Goal: Information Seeking & Learning: Check status

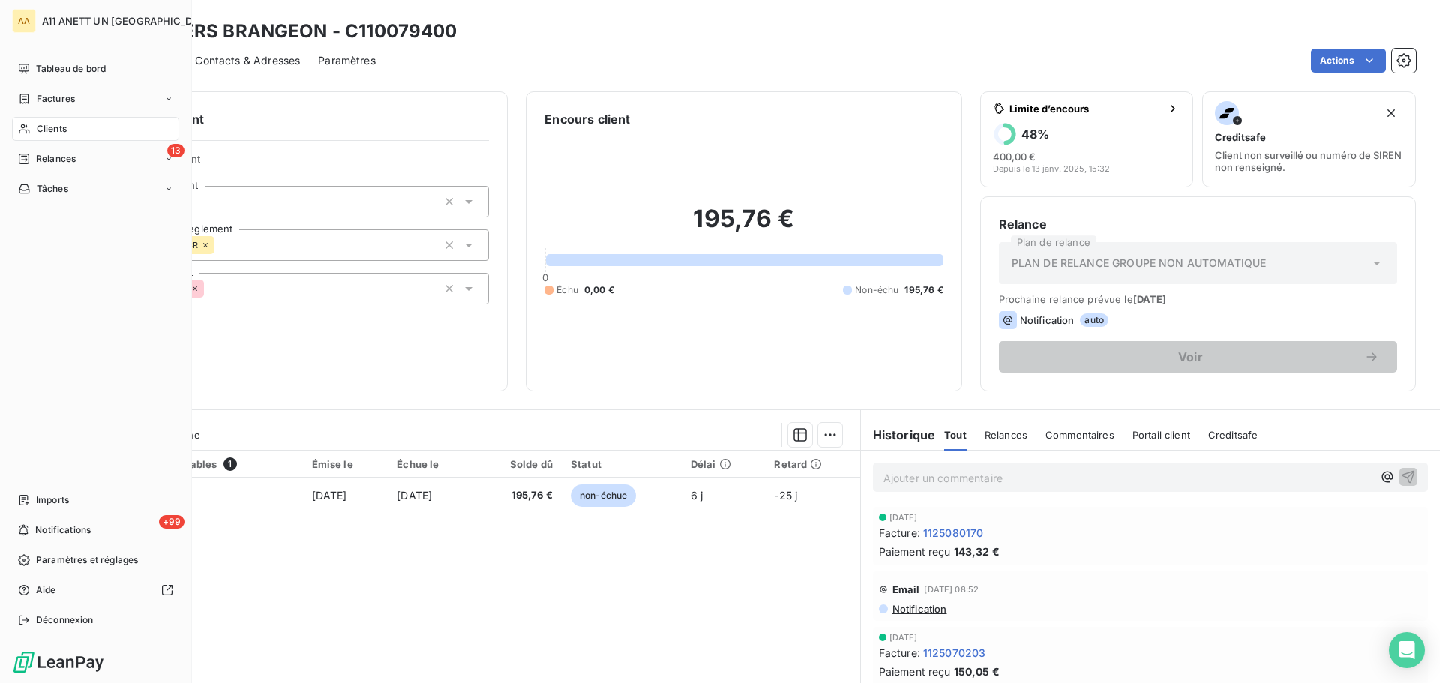
click at [43, 122] on span "Clients" at bounding box center [52, 128] width 30 height 13
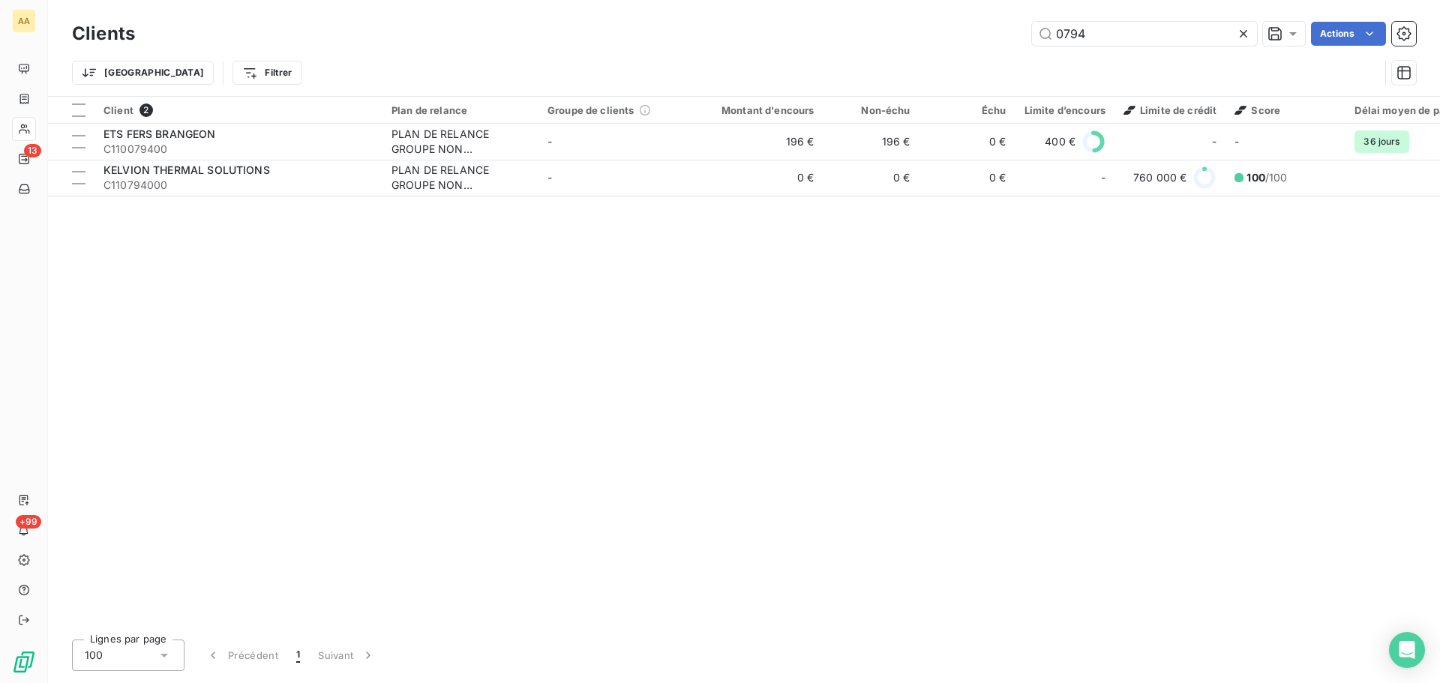
drag, startPoint x: 1113, startPoint y: 37, endPoint x: 961, endPoint y: 51, distance: 152.2
click at [961, 50] on div "Clients 0794 Actions Trier Filtrer" at bounding box center [744, 57] width 1344 height 78
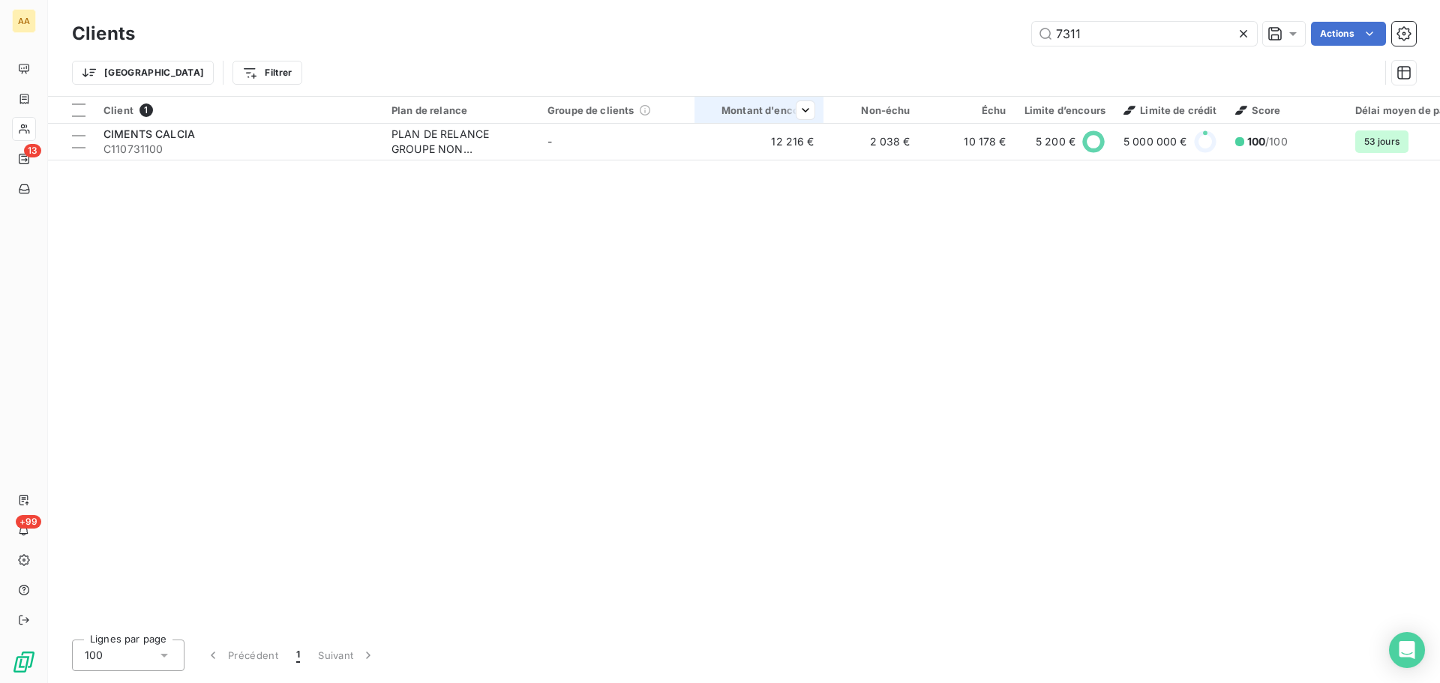
type input "7311"
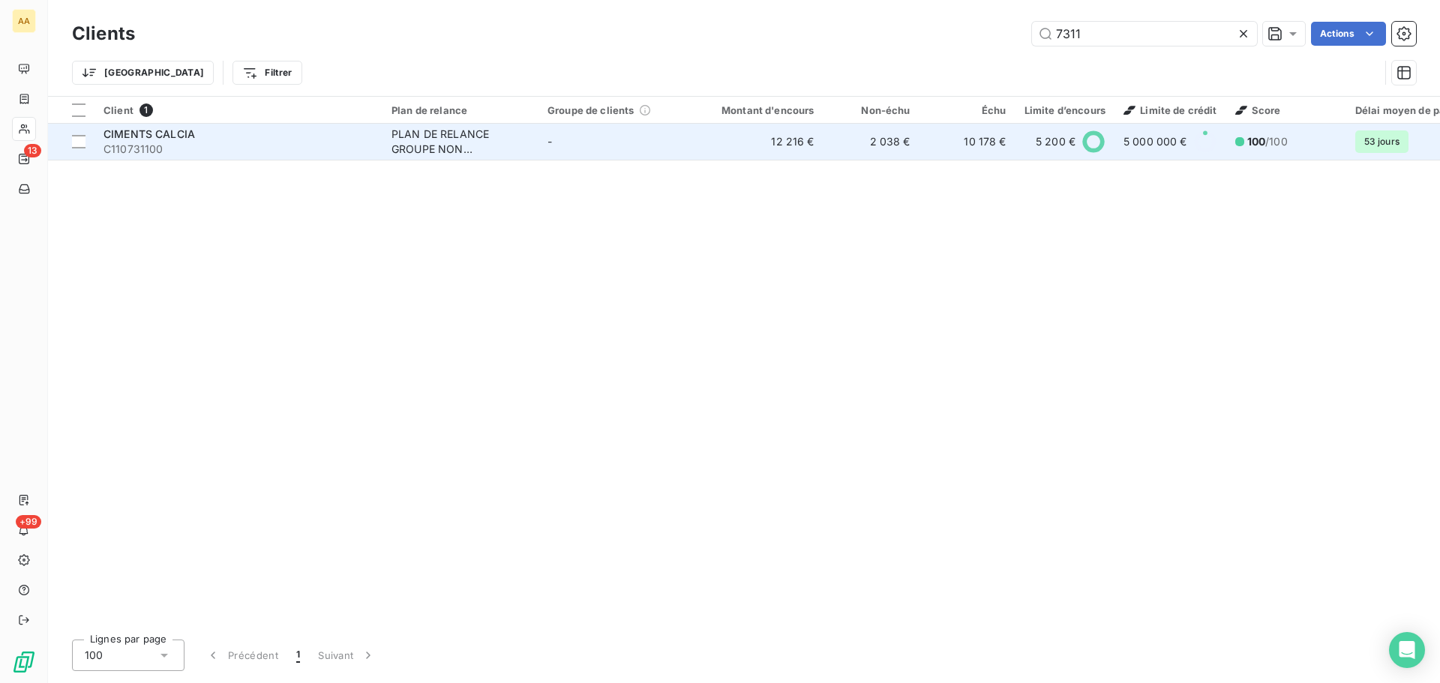
click at [193, 133] on span "CIMENTS CALCIA" at bounding box center [148, 133] width 91 height 13
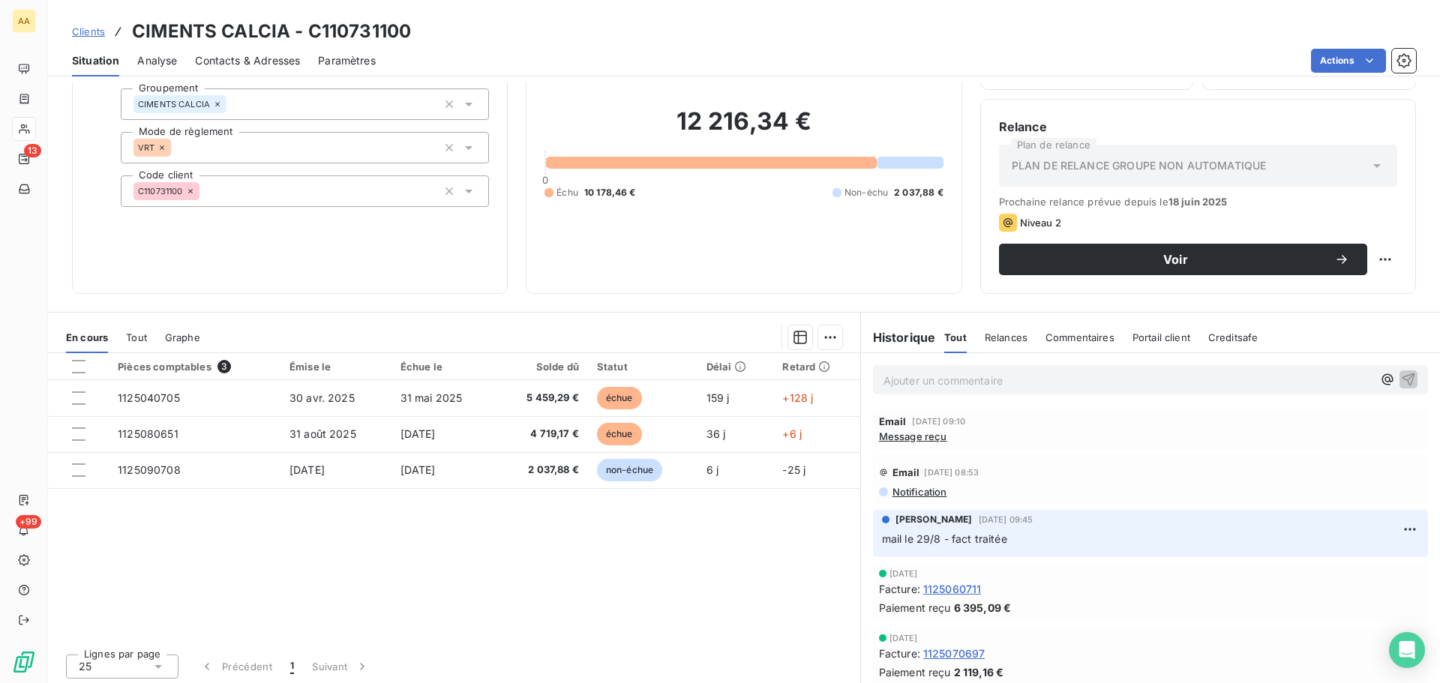
scroll to position [101, 0]
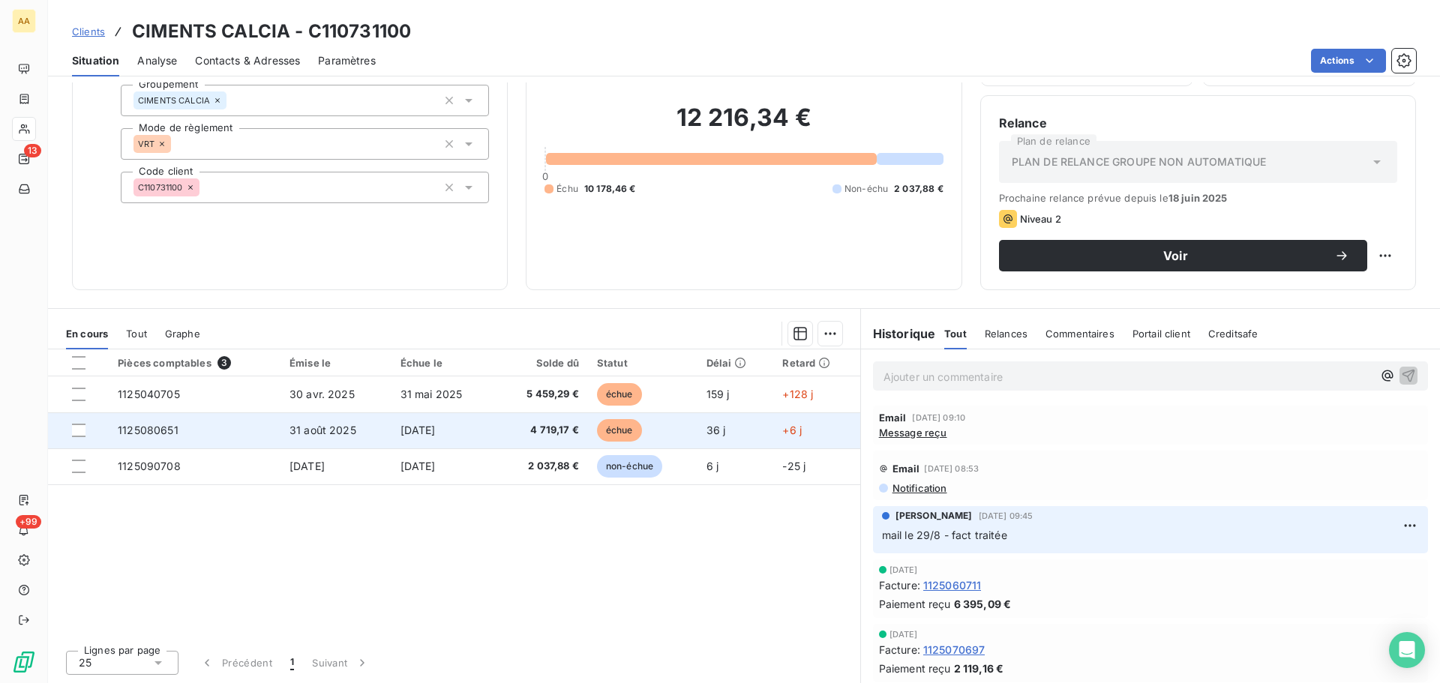
click at [561, 430] on span "4 719,17 €" at bounding box center [541, 430] width 73 height 15
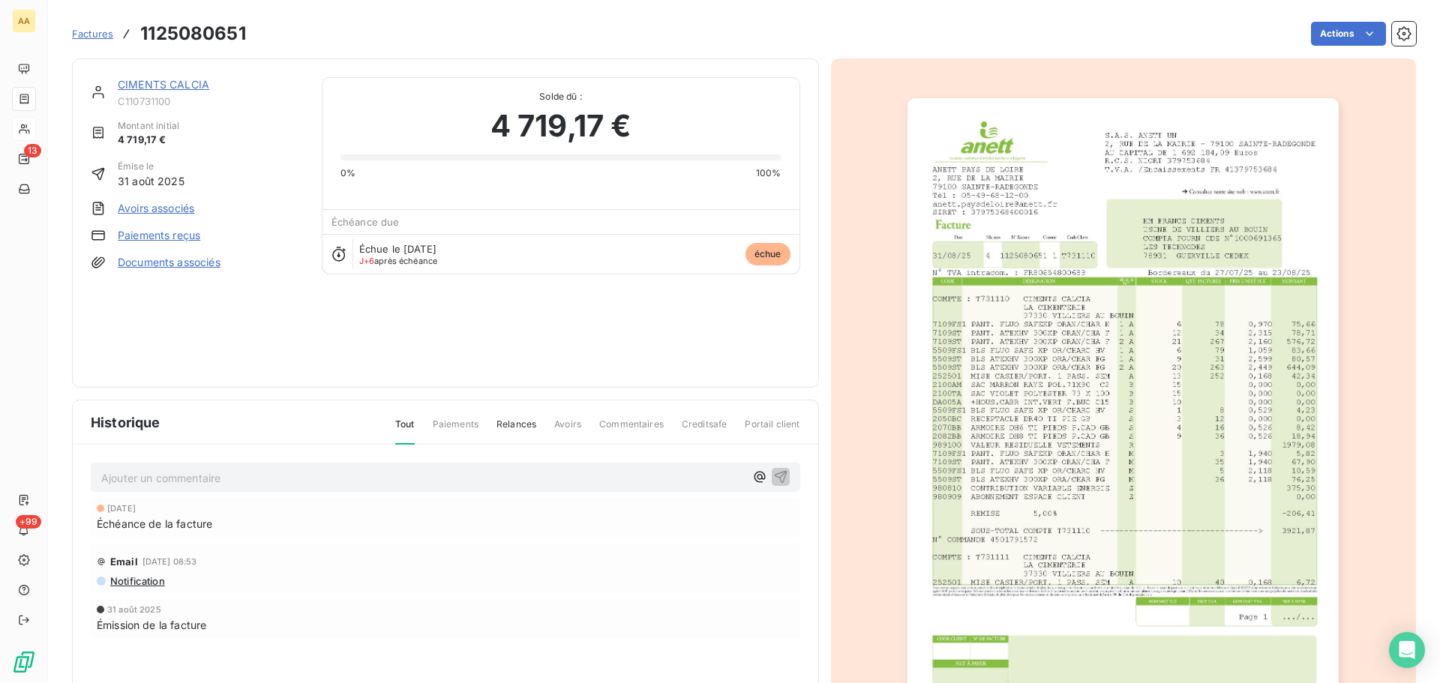
click at [189, 85] on link "CIMENTS CALCIA" at bounding box center [163, 84] width 91 height 13
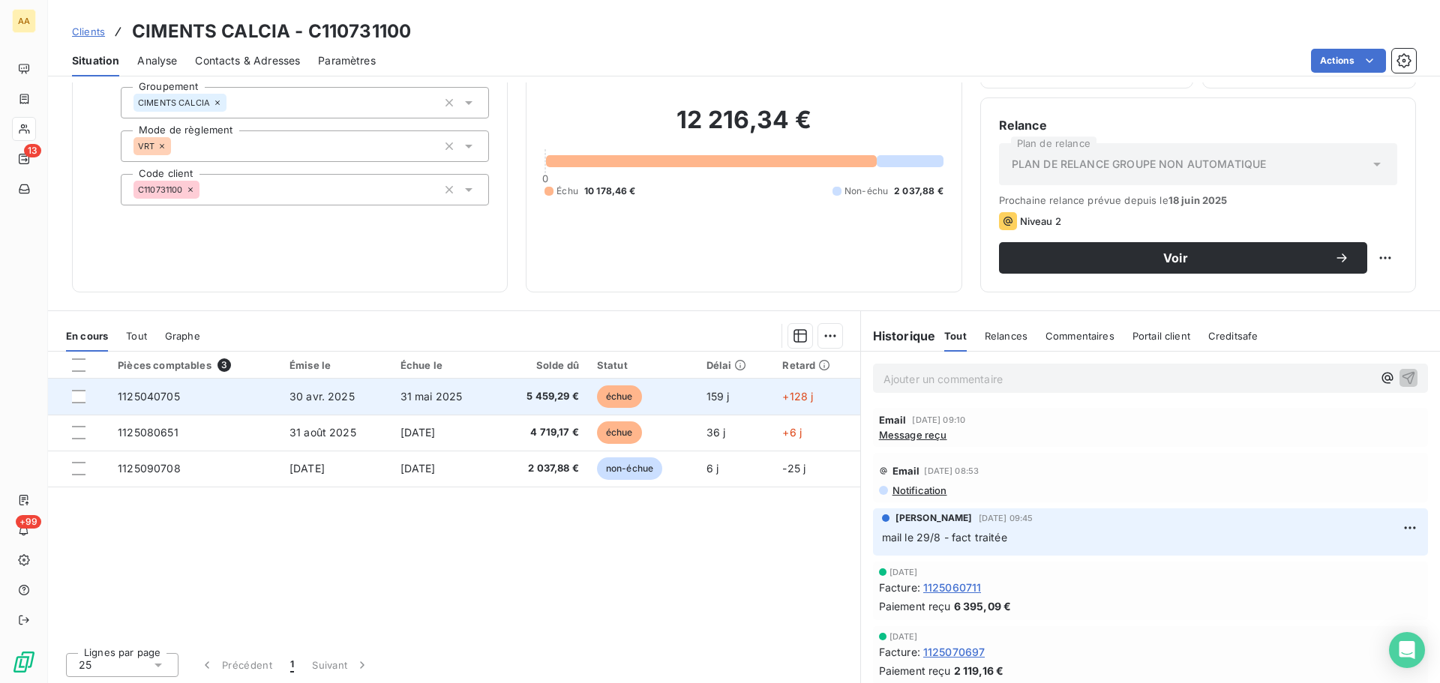
scroll to position [101, 0]
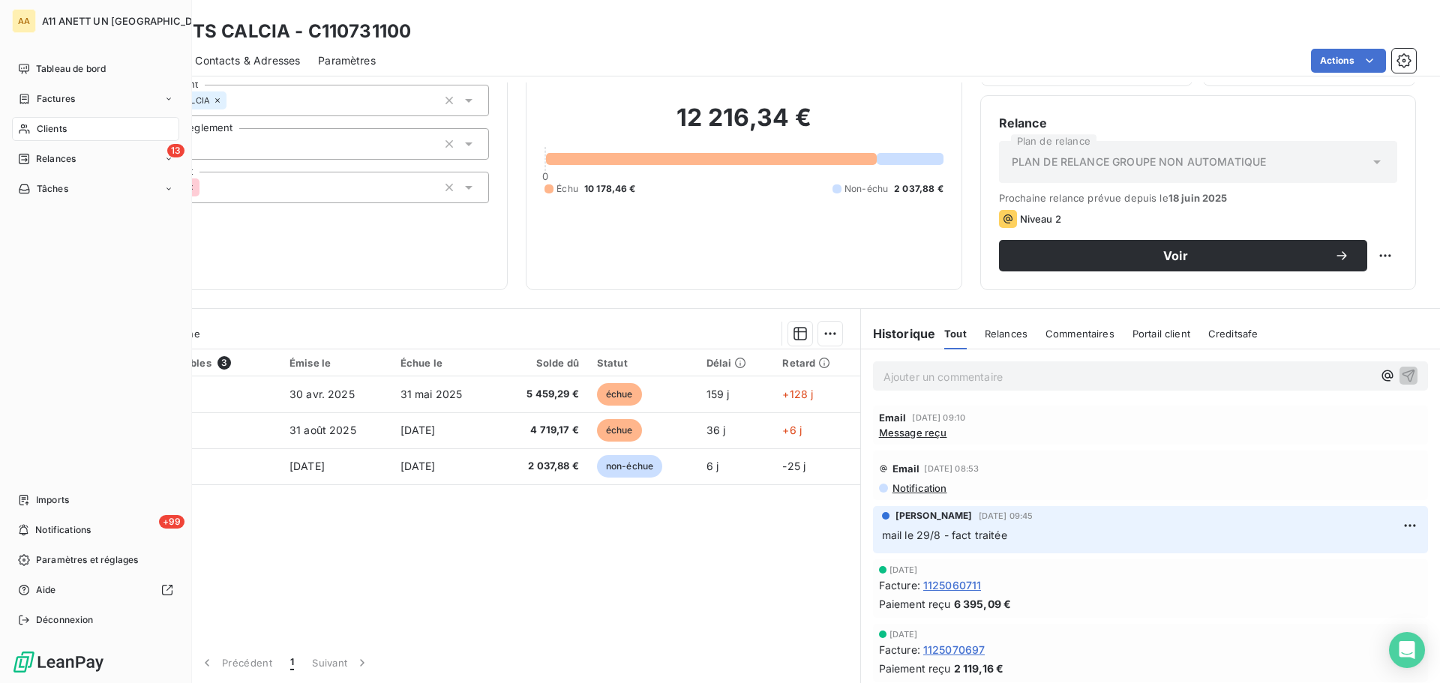
click at [37, 134] on span "Clients" at bounding box center [52, 128] width 30 height 13
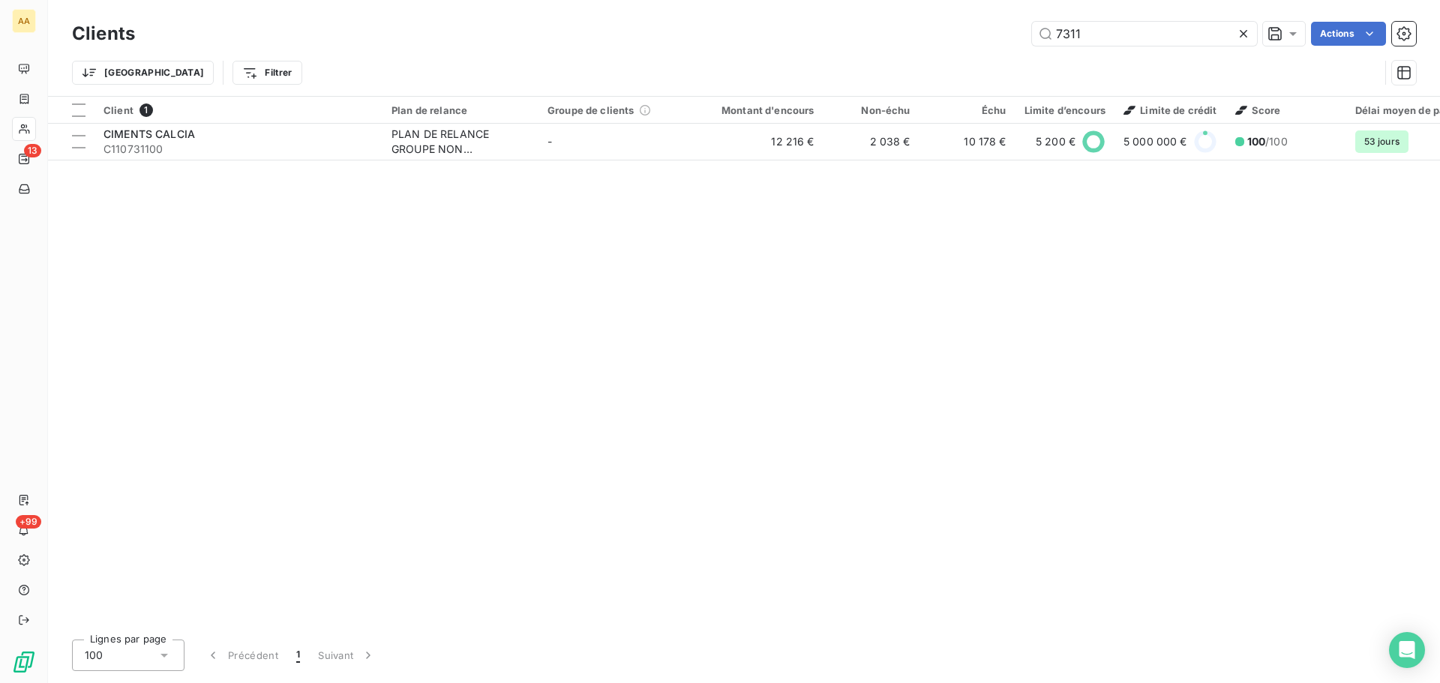
drag, startPoint x: 1091, startPoint y: 25, endPoint x: 988, endPoint y: 32, distance: 103.0
click at [988, 32] on div "7311 Actions" at bounding box center [784, 34] width 1263 height 24
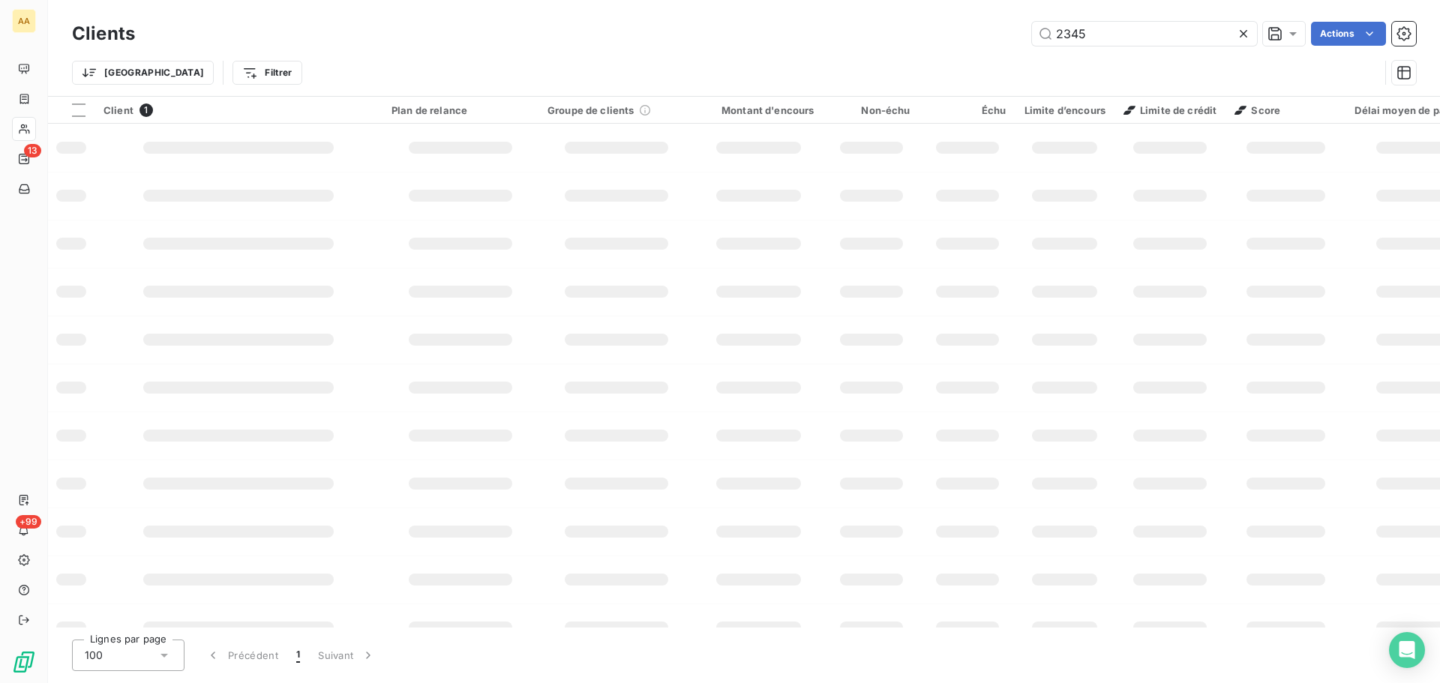
type input "2345"
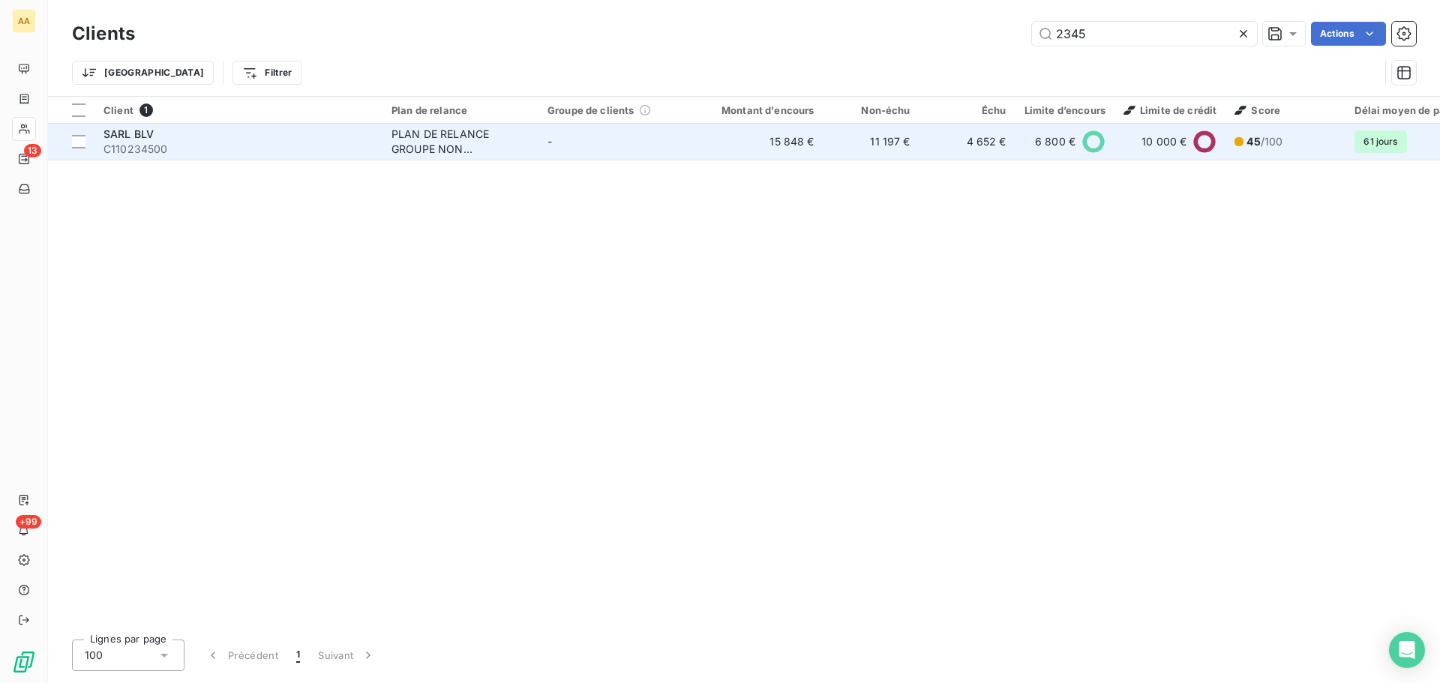
click at [159, 134] on div "SARL BLV" at bounding box center [238, 134] width 270 height 15
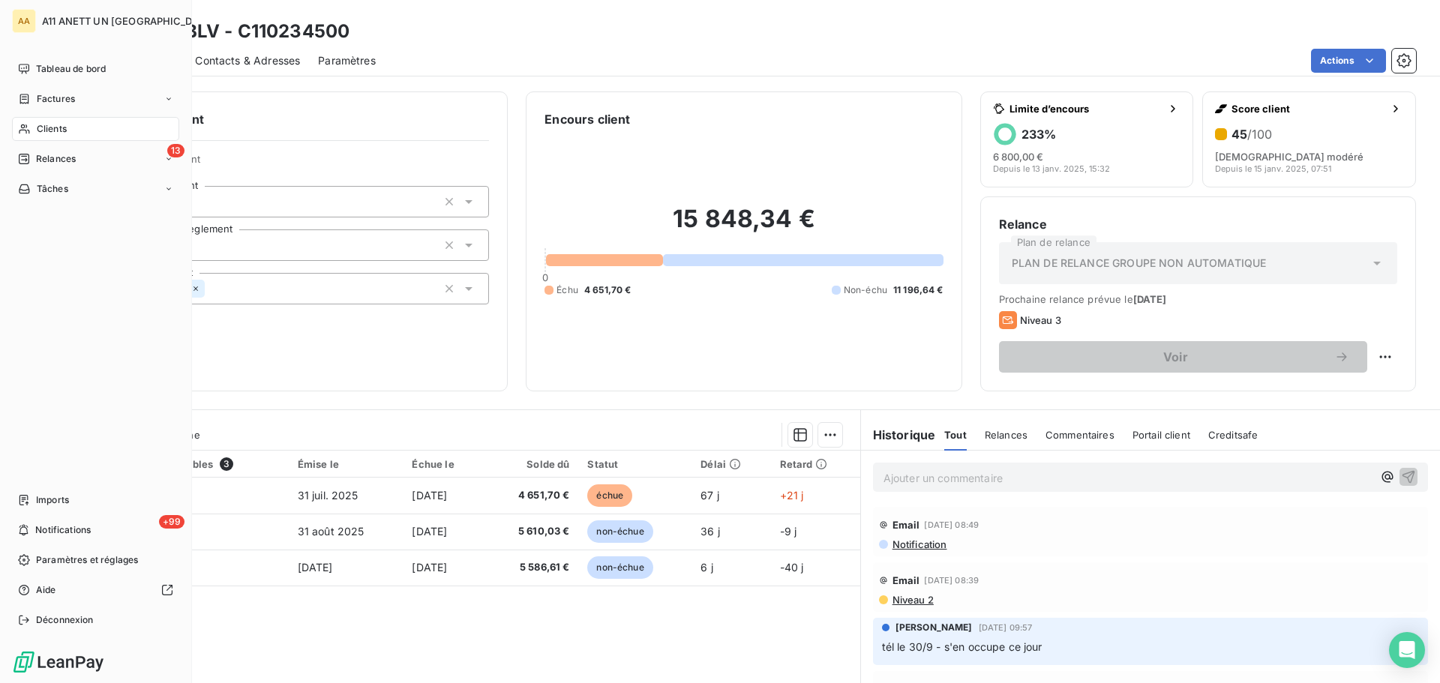
click at [42, 132] on span "Clients" at bounding box center [52, 128] width 30 height 13
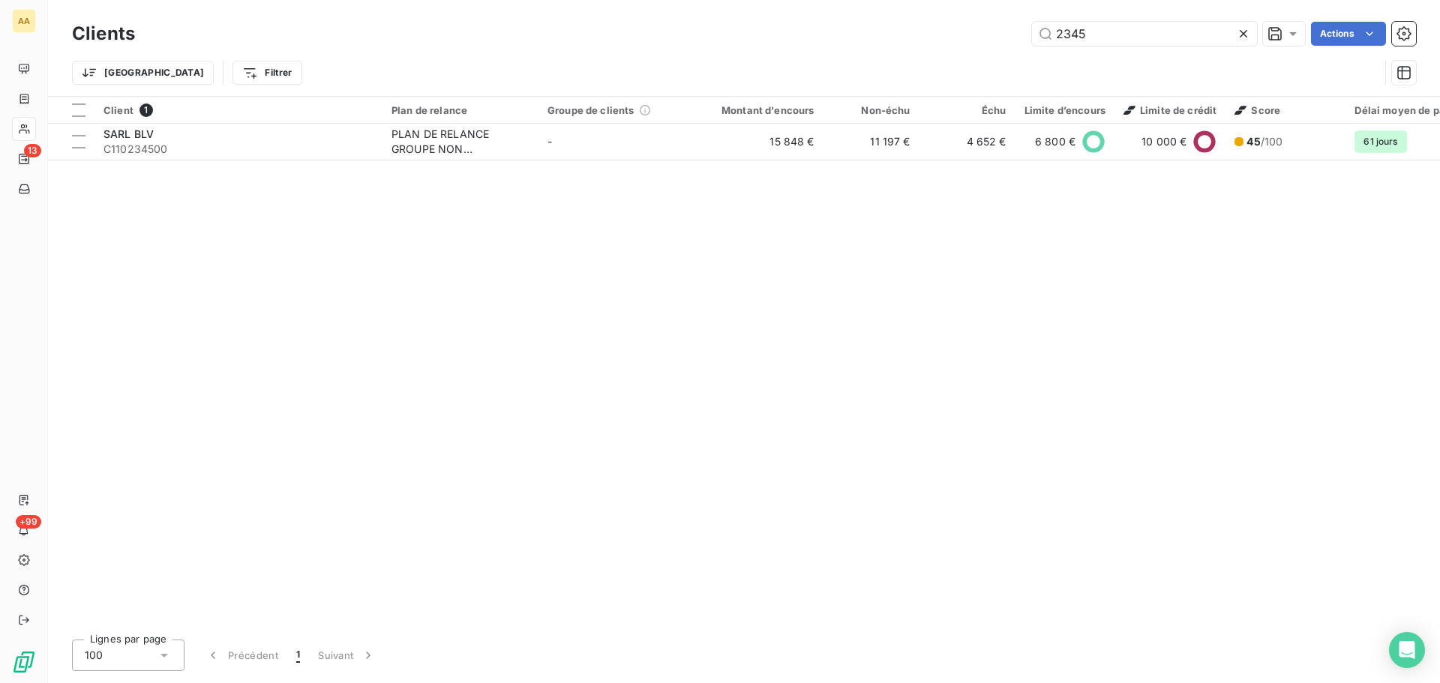
drag, startPoint x: 1073, startPoint y: 38, endPoint x: 908, endPoint y: 55, distance: 165.9
click at [908, 55] on div "Clients 2345 Actions Trier Filtrer" at bounding box center [744, 57] width 1344 height 78
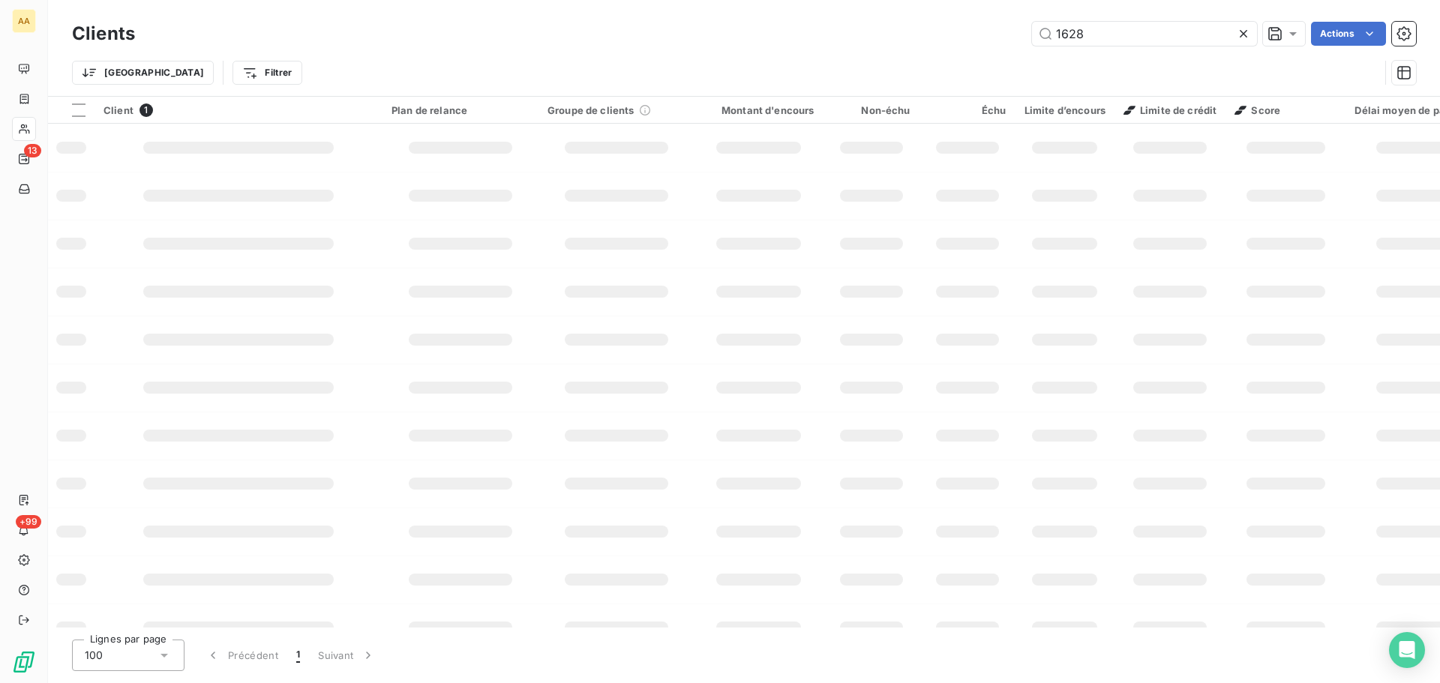
type input "1628"
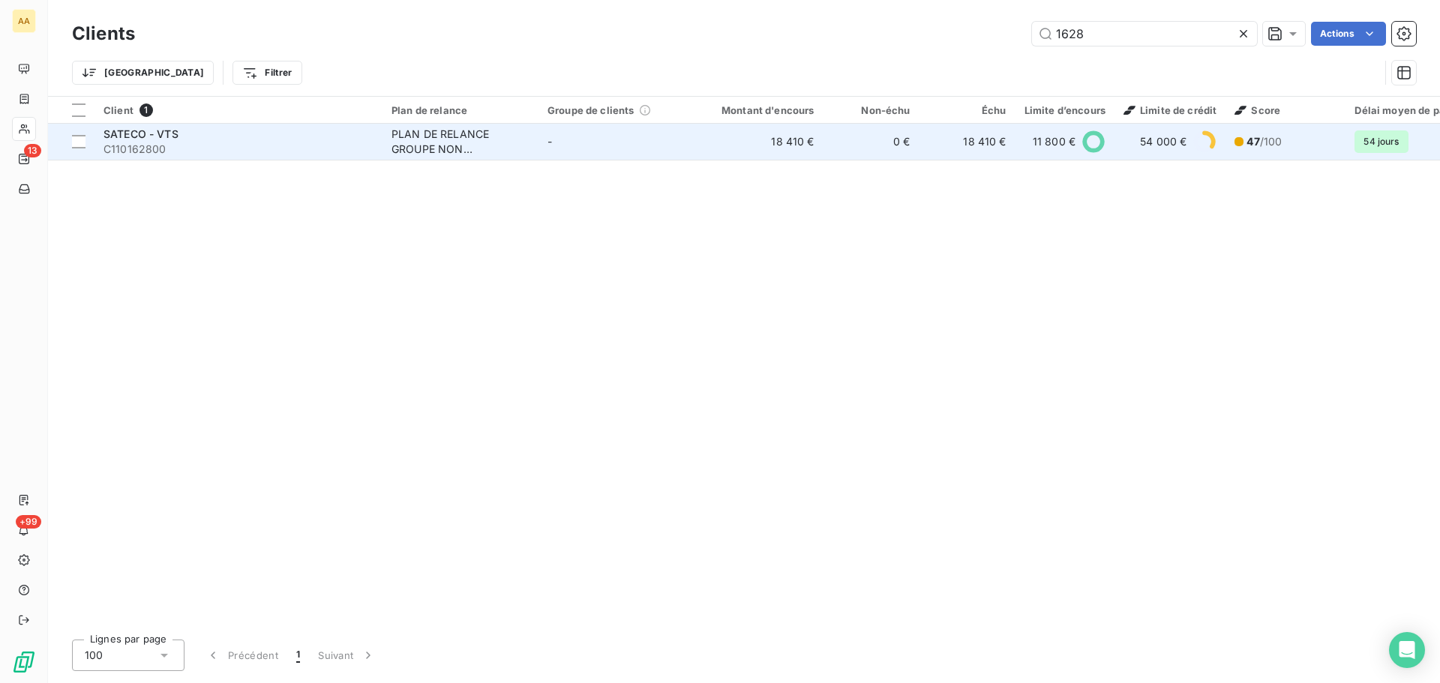
click at [140, 138] on span "SATECO - VTS" at bounding box center [140, 133] width 75 height 13
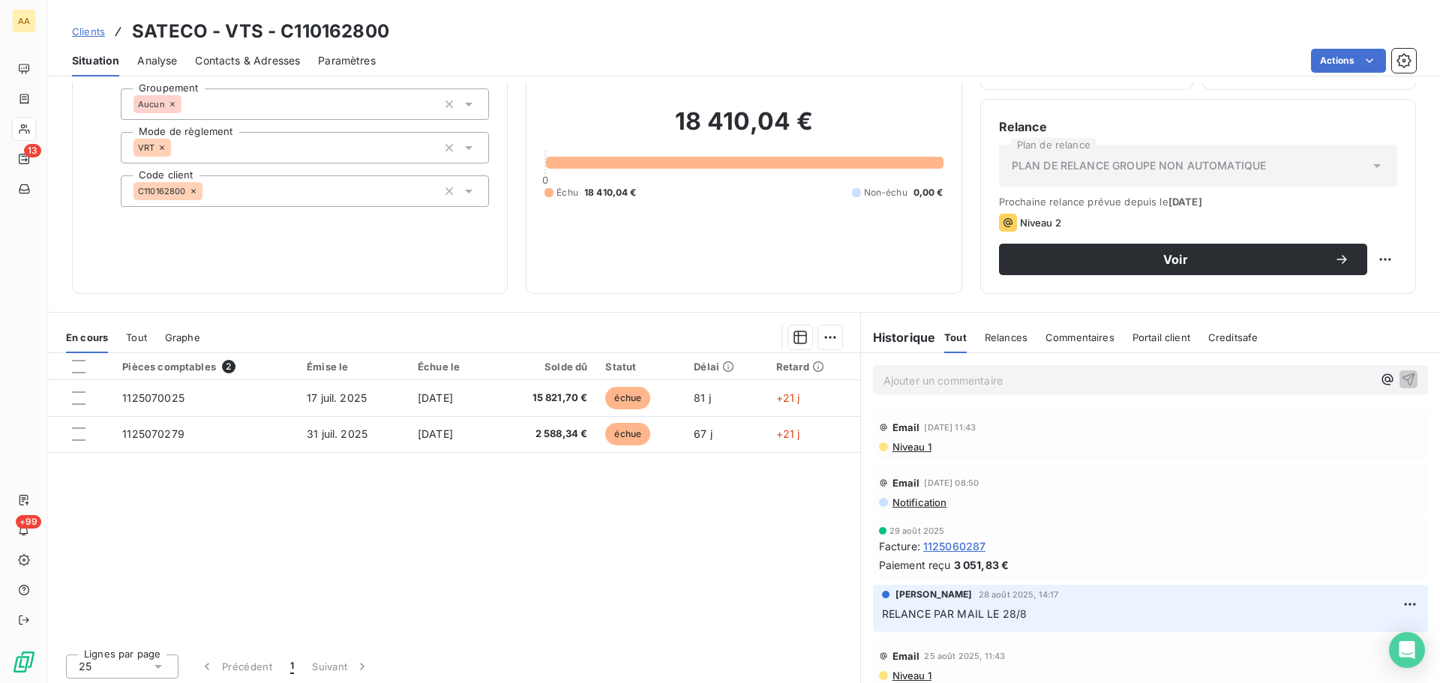
scroll to position [101, 0]
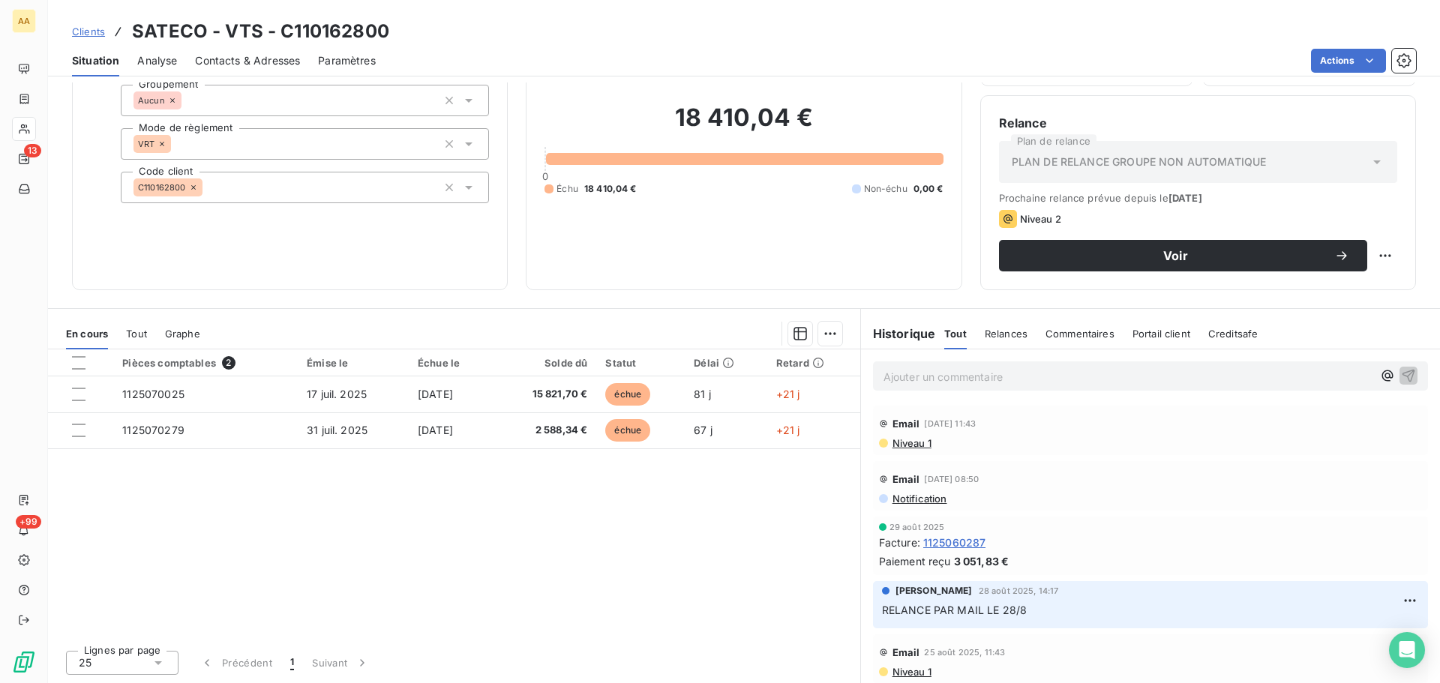
click at [587, 542] on div "Pièces comptables 2 Émise le Échue le Solde dû Statut Délai Retard 1125070025 1…" at bounding box center [454, 493] width 812 height 289
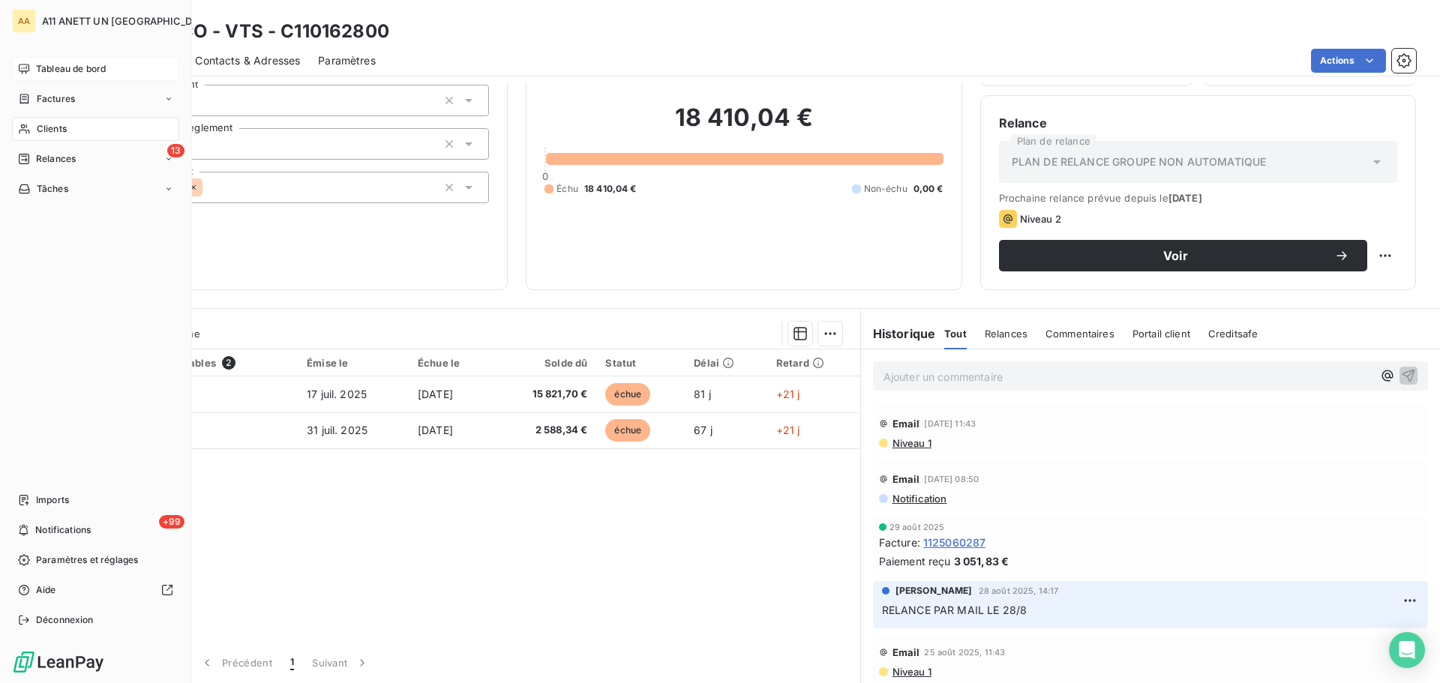
click at [52, 68] on span "Tableau de bord" at bounding box center [71, 68] width 70 height 13
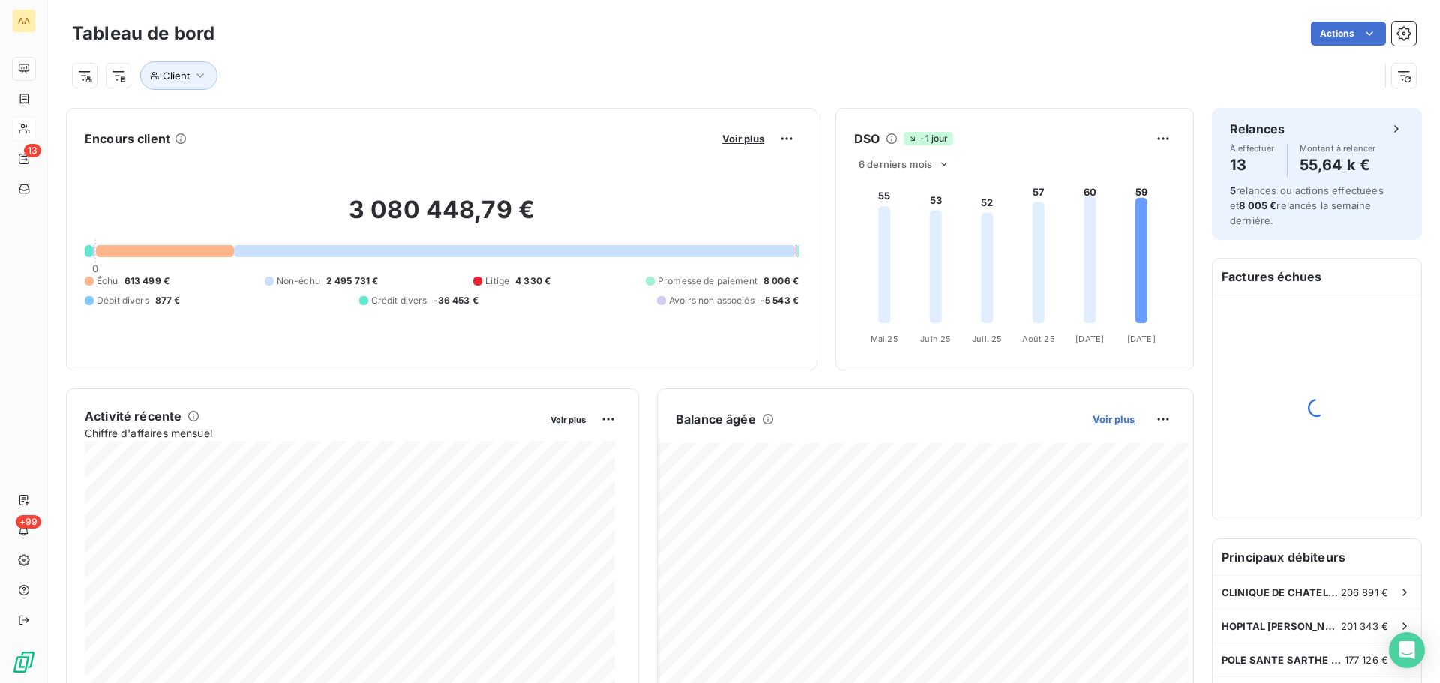
click at [1110, 413] on span "Voir plus" at bounding box center [1114, 419] width 42 height 12
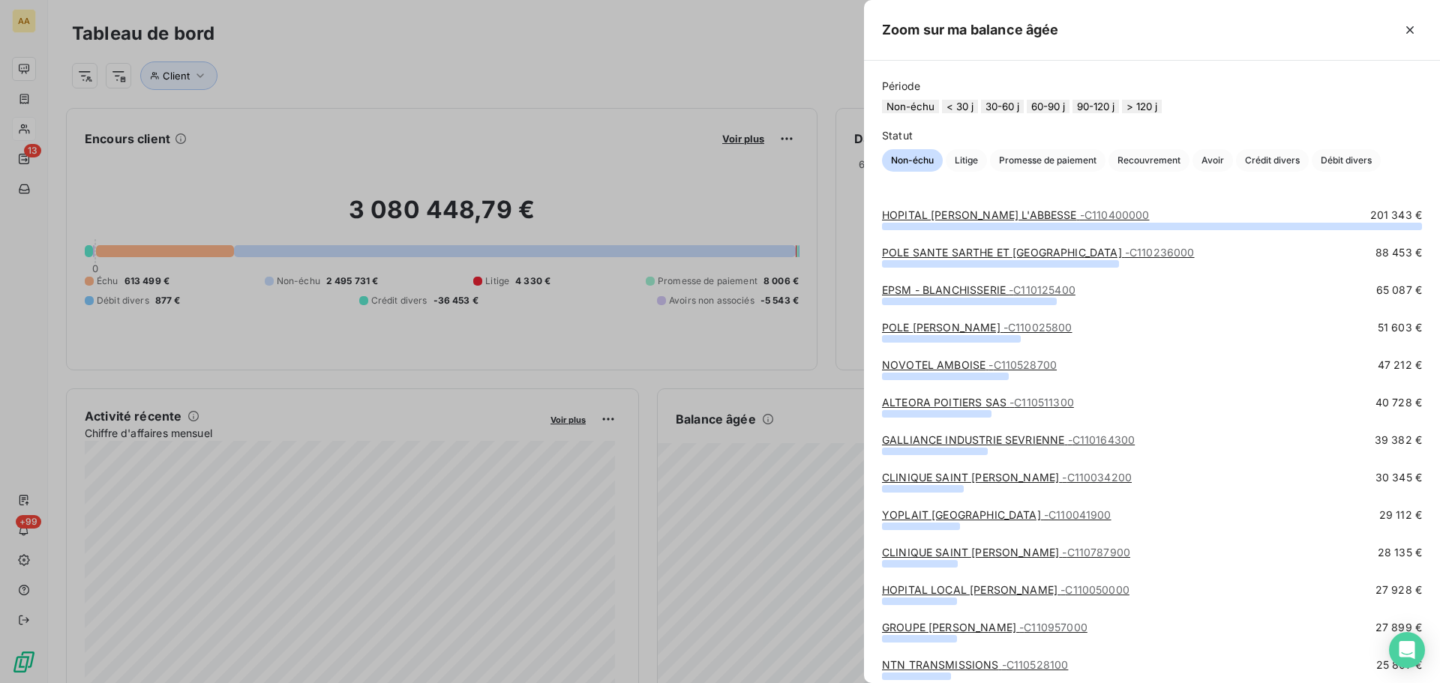
click at [1012, 110] on button "30-60 j" at bounding box center [1002, 106] width 43 height 13
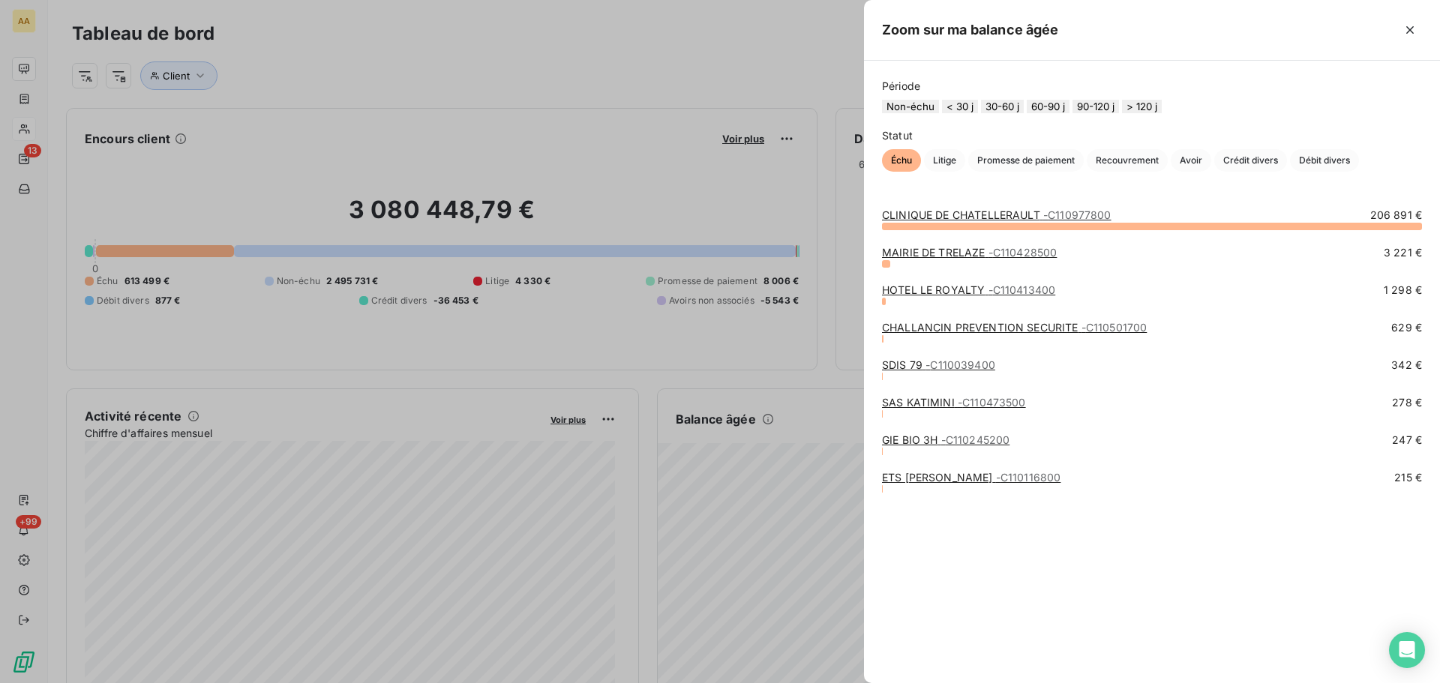
click at [1054, 259] on span "- C110428500" at bounding box center [1022, 252] width 69 height 13
